Goal: Navigation & Orientation: Go to known website

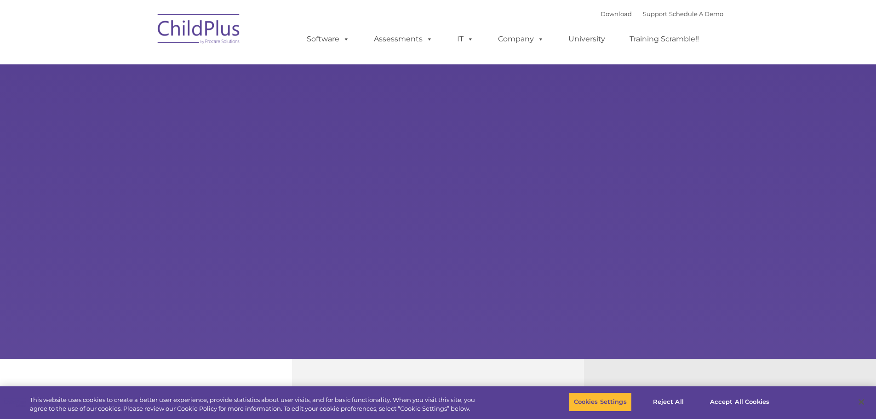
type input ""
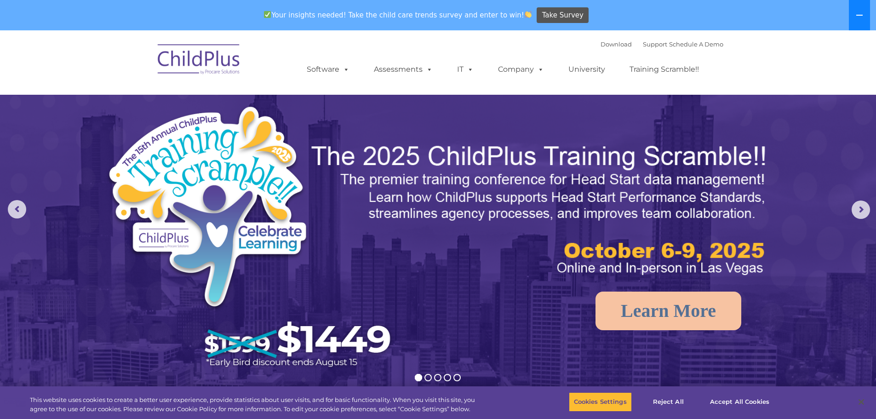
click at [855, 18] on button at bounding box center [859, 15] width 21 height 30
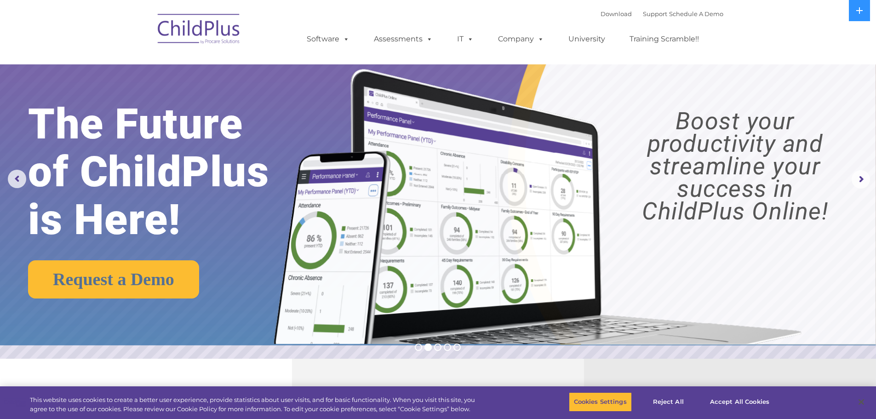
click at [204, 40] on img at bounding box center [199, 30] width 92 height 46
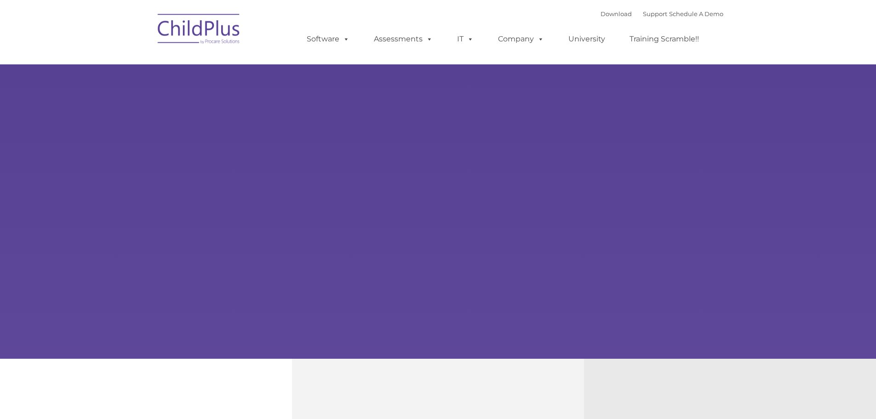
type input ""
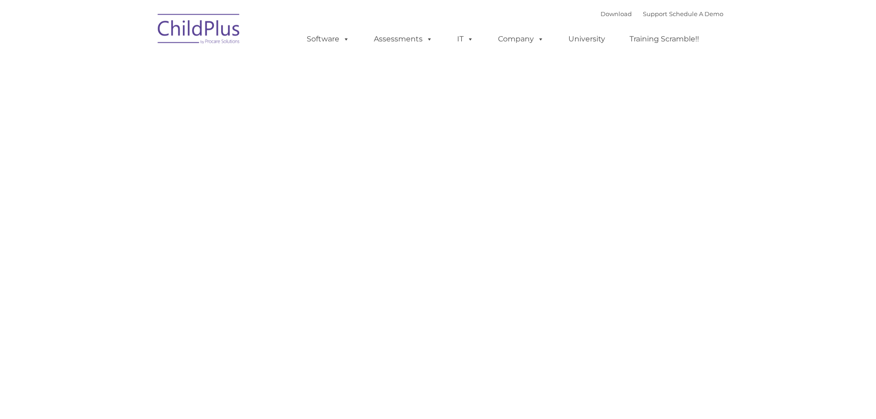
type input ""
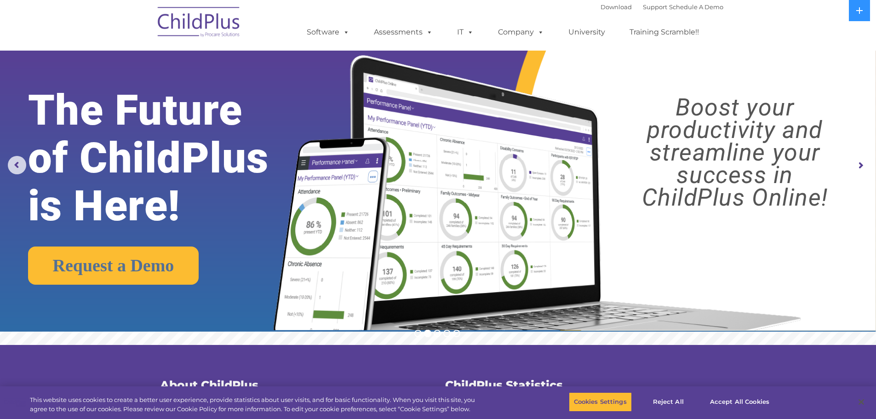
click at [862, 167] on rs-arrow at bounding box center [861, 165] width 18 height 18
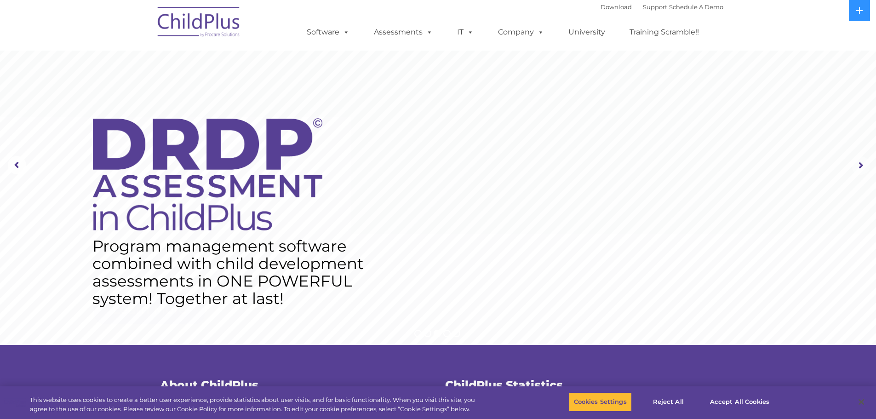
click at [862, 167] on rs-arrow at bounding box center [861, 165] width 18 height 18
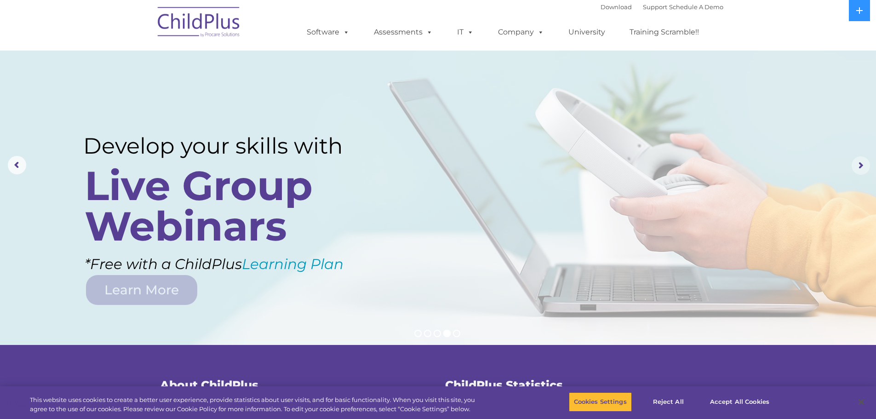
click at [862, 167] on rs-arrow at bounding box center [861, 165] width 18 height 18
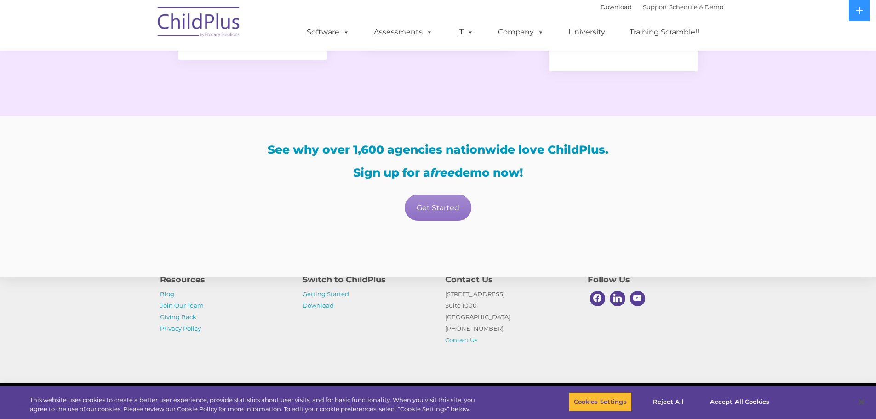
scroll to position [1586, 0]
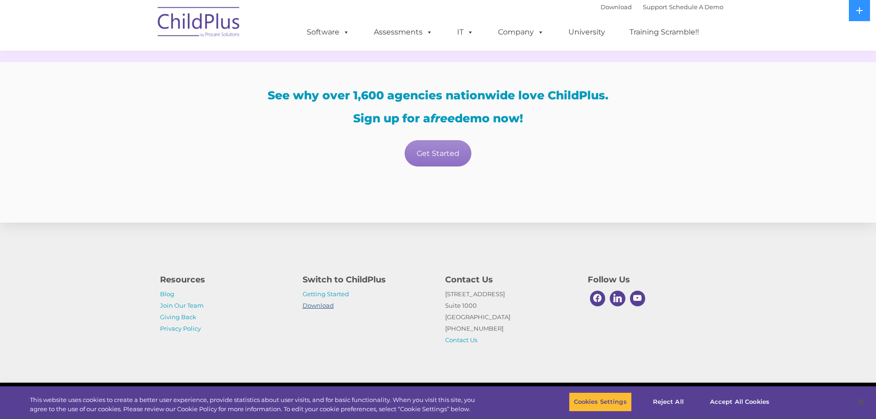
click at [310, 304] on link "Download" at bounding box center [318, 305] width 31 height 7
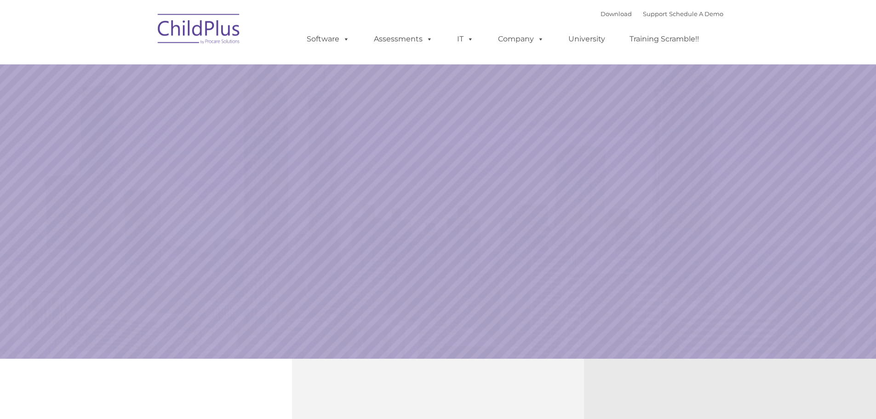
type input ""
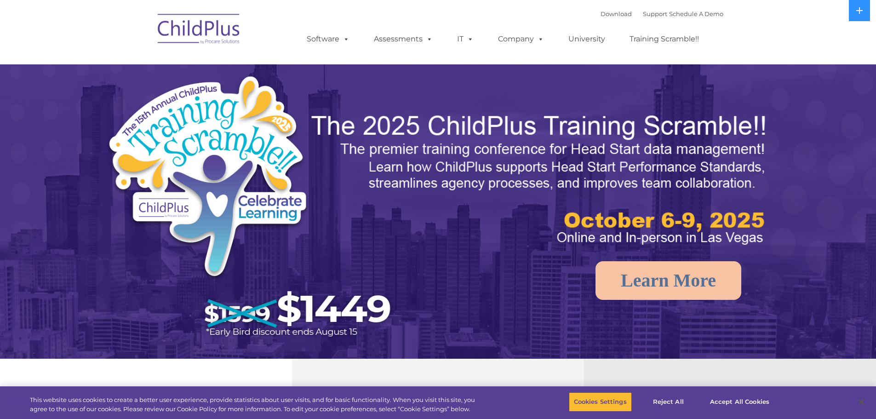
select select "MEDIUM"
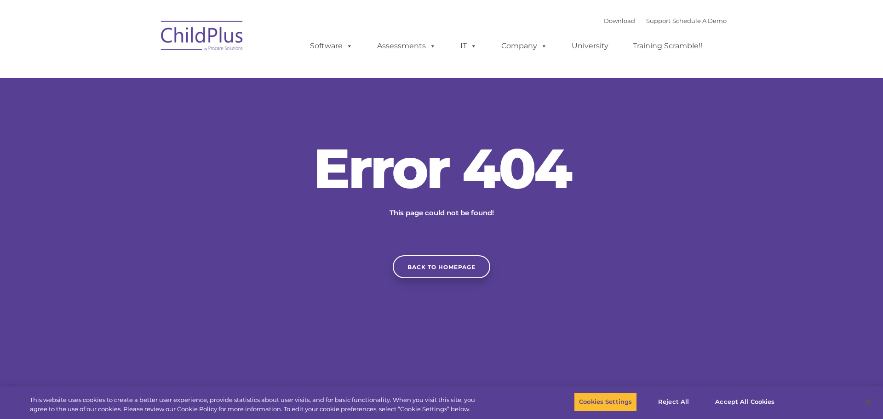
type input ""
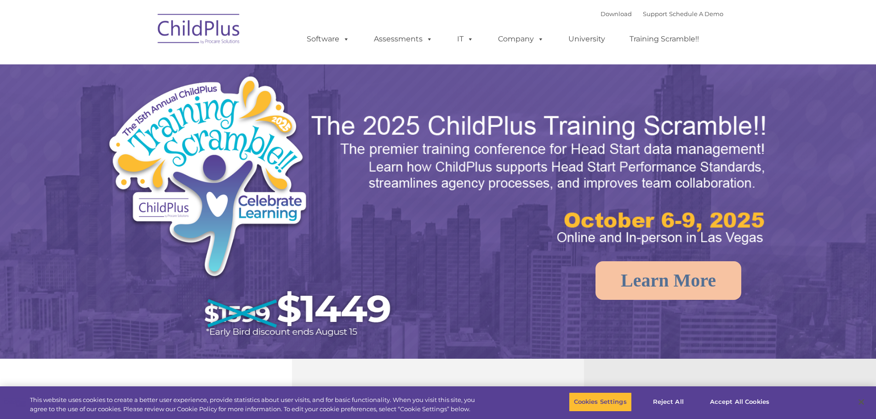
type input ""
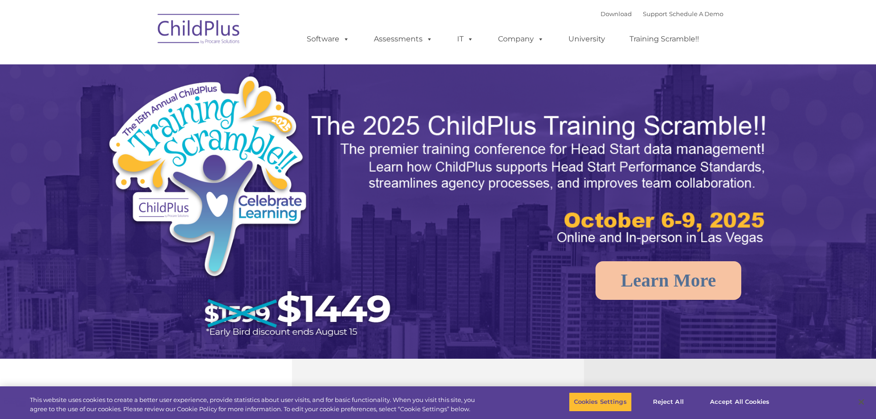
select select "MEDIUM"
